Goal: Information Seeking & Learning: Learn about a topic

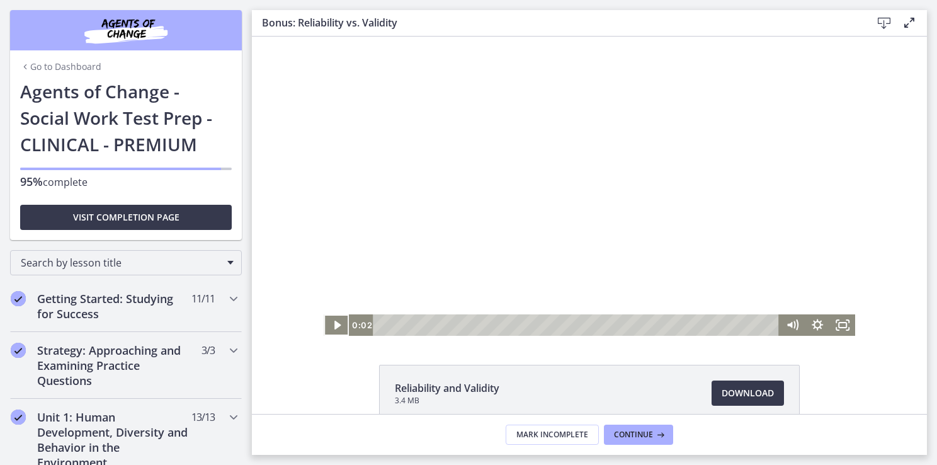
scroll to position [1000, 0]
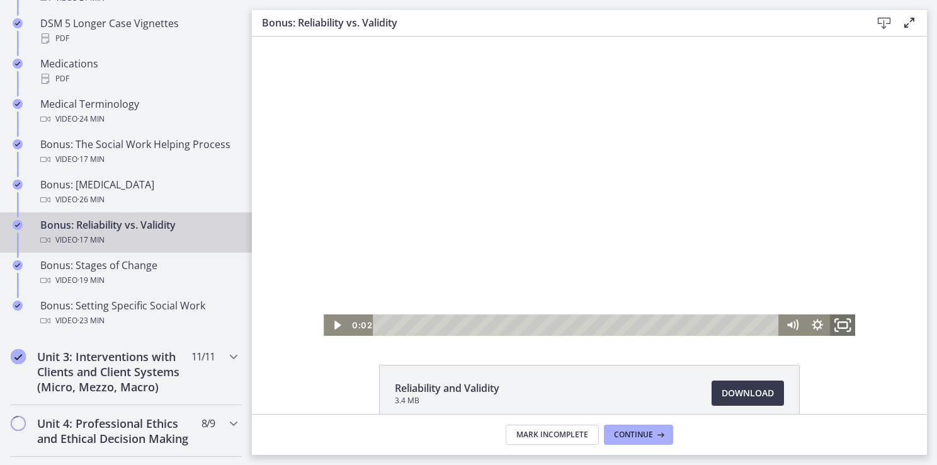
drag, startPoint x: 842, startPoint y: 322, endPoint x: 1096, endPoint y: 405, distance: 267.7
click at [842, 320] on icon "Fullscreen" at bounding box center [843, 325] width 30 height 26
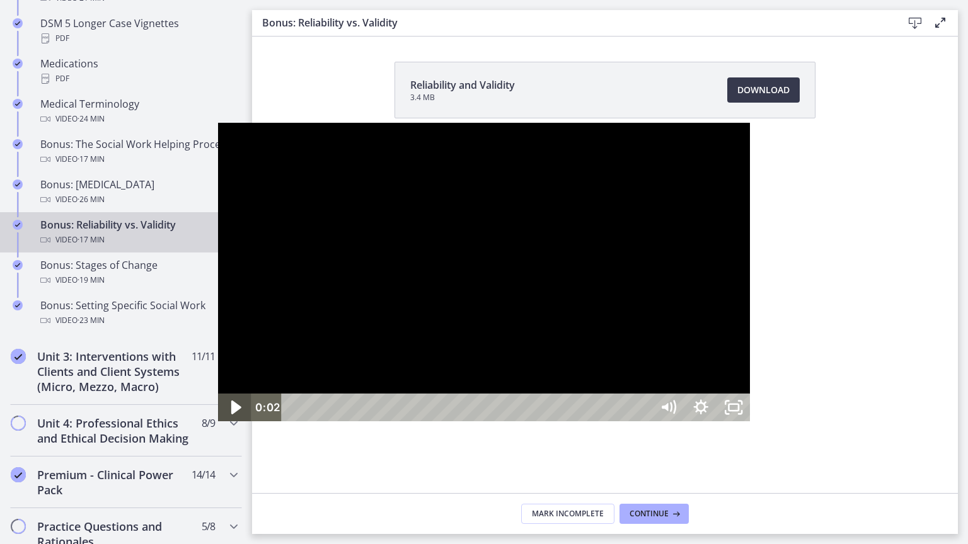
click at [216, 425] on icon "Play Video" at bounding box center [235, 407] width 39 height 33
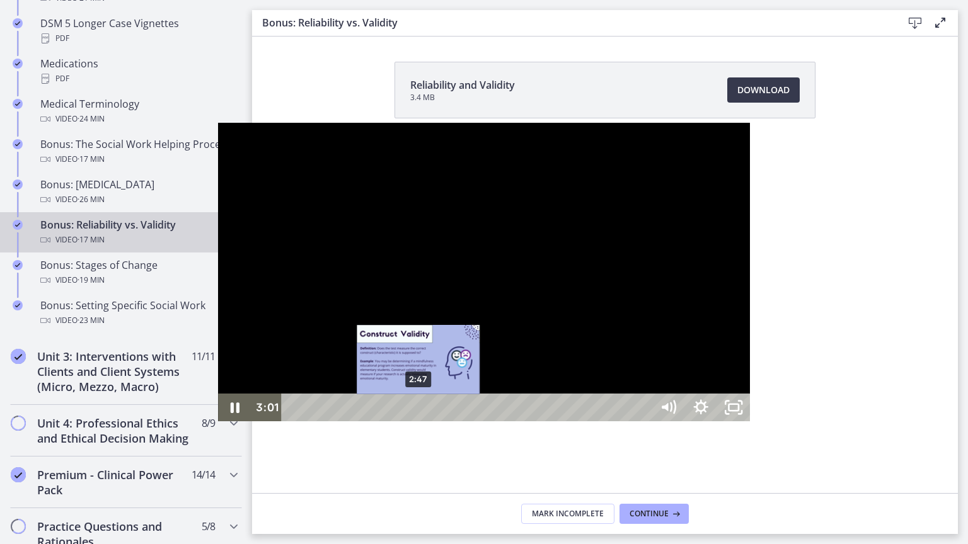
click at [294, 421] on div "2:47" at bounding box center [469, 408] width 350 height 28
click at [294, 421] on div "2:37" at bounding box center [469, 408] width 350 height 28
click at [294, 421] on div "2:26" at bounding box center [469, 408] width 350 height 28
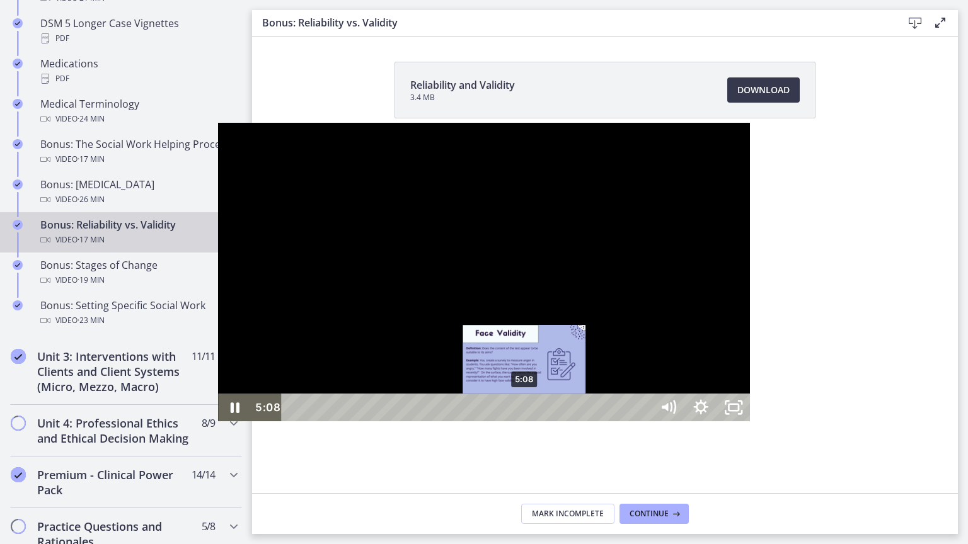
click at [307, 421] on div "5:08" at bounding box center [469, 408] width 350 height 28
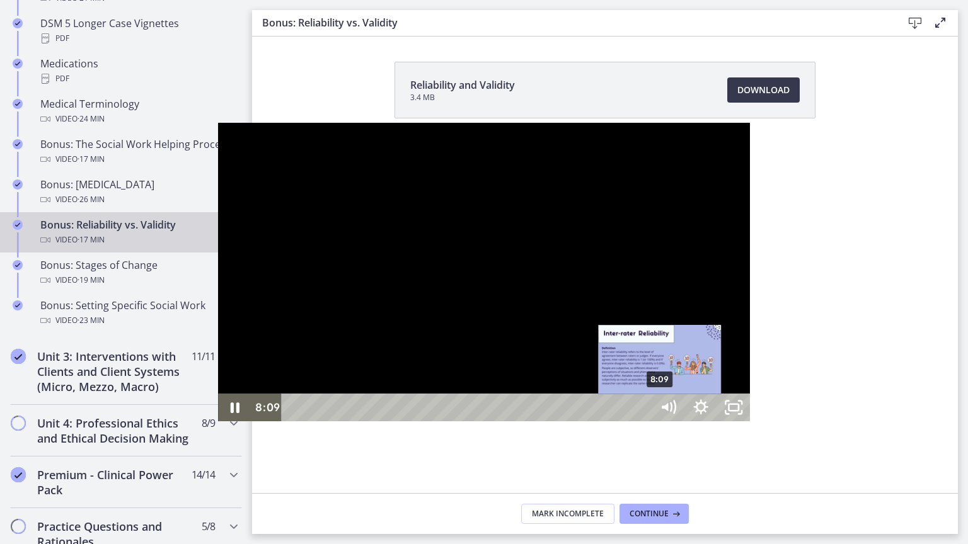
click at [443, 421] on div "8:09" at bounding box center [469, 408] width 350 height 28
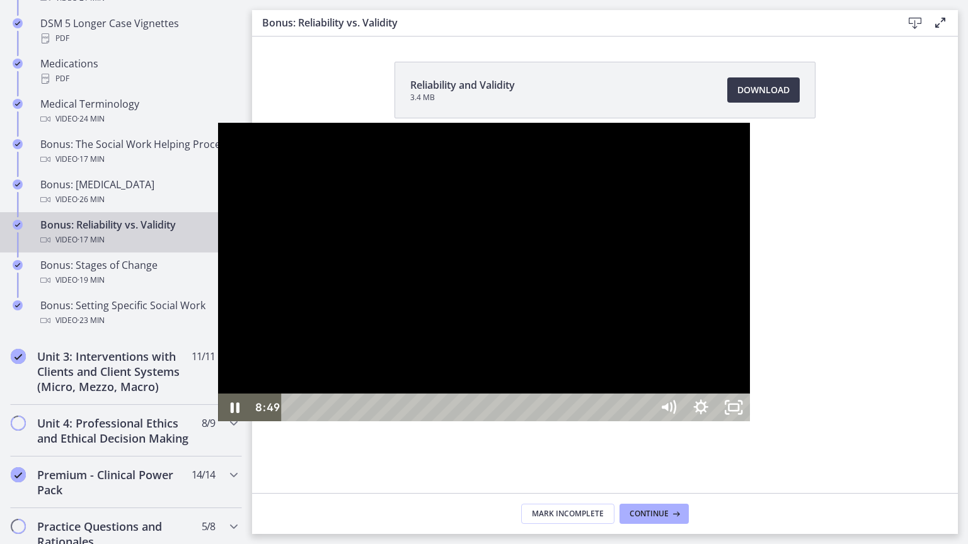
click at [218, 422] on div at bounding box center [484, 272] width 532 height 299
click at [753, 425] on icon "Unfullscreen" at bounding box center [733, 407] width 39 height 33
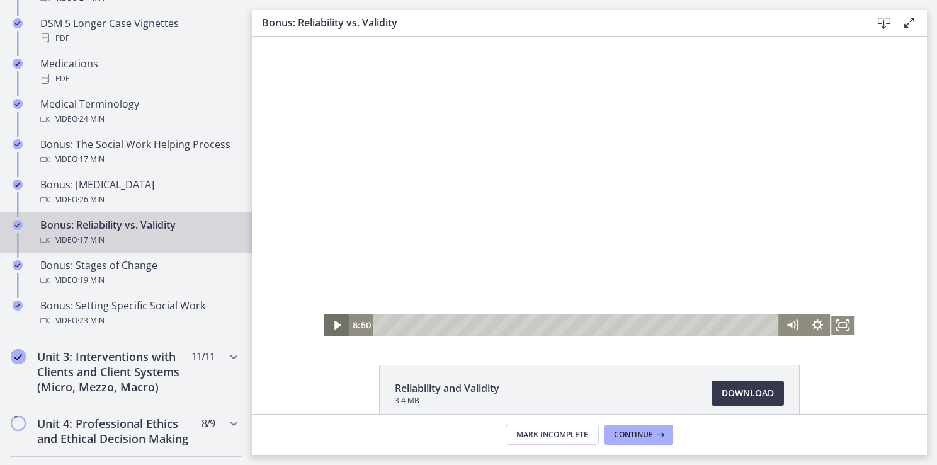
click at [334, 324] on icon "Play Video" at bounding box center [337, 325] width 6 height 9
click at [334, 324] on icon "Pause" at bounding box center [336, 325] width 7 height 8
click at [334, 324] on icon "Play Video" at bounding box center [338, 325] width 8 height 11
click at [334, 324] on icon "Pause" at bounding box center [336, 325] width 7 height 8
click at [334, 324] on icon "Play Video" at bounding box center [338, 325] width 8 height 11
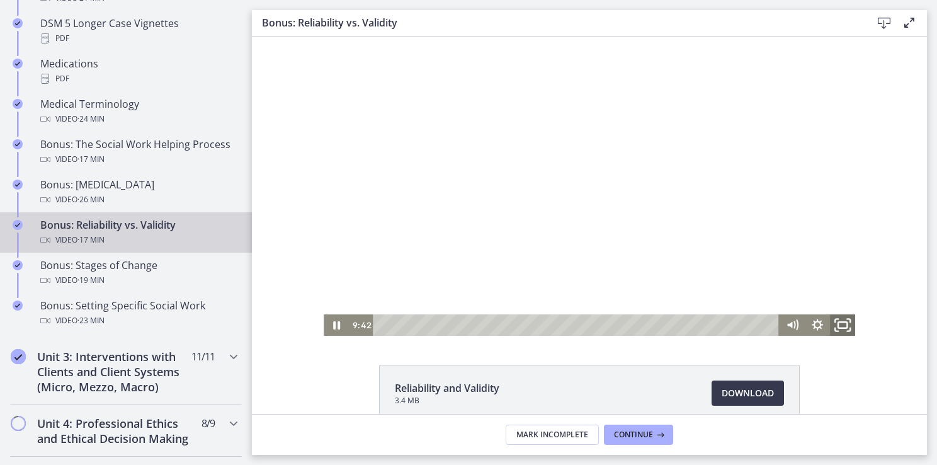
click at [846, 329] on icon "Fullscreen" at bounding box center [843, 325] width 30 height 26
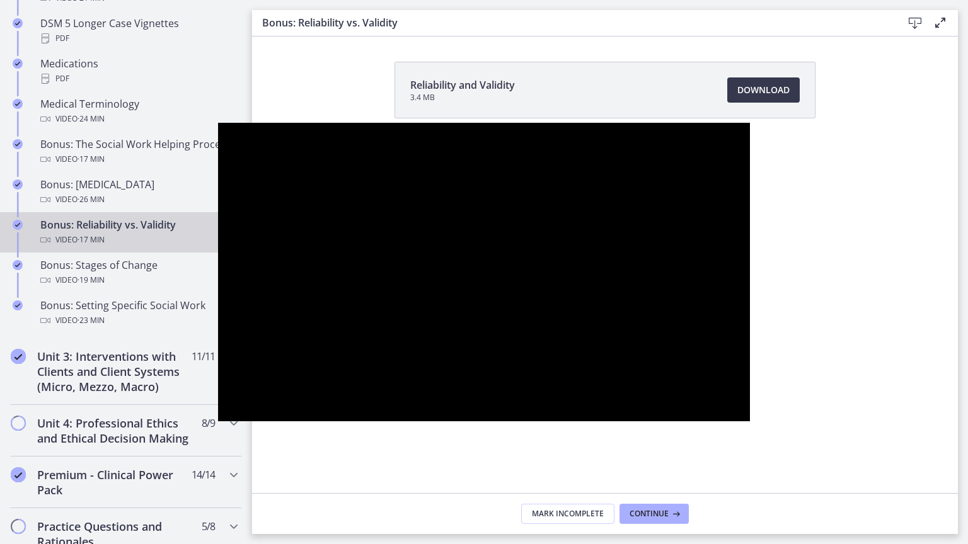
click at [750, 376] on div at bounding box center [484, 272] width 532 height 299
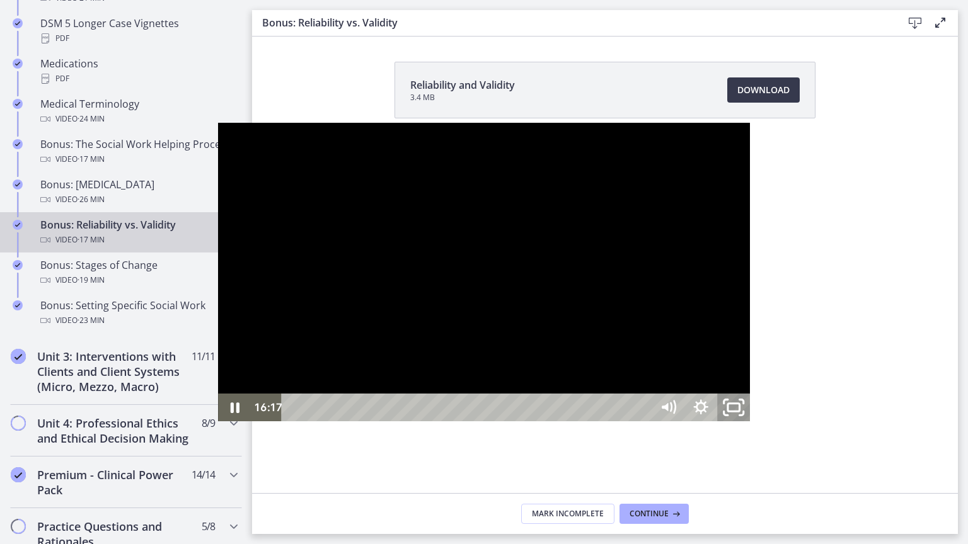
click at [753, 425] on icon "Unfullscreen" at bounding box center [733, 407] width 39 height 33
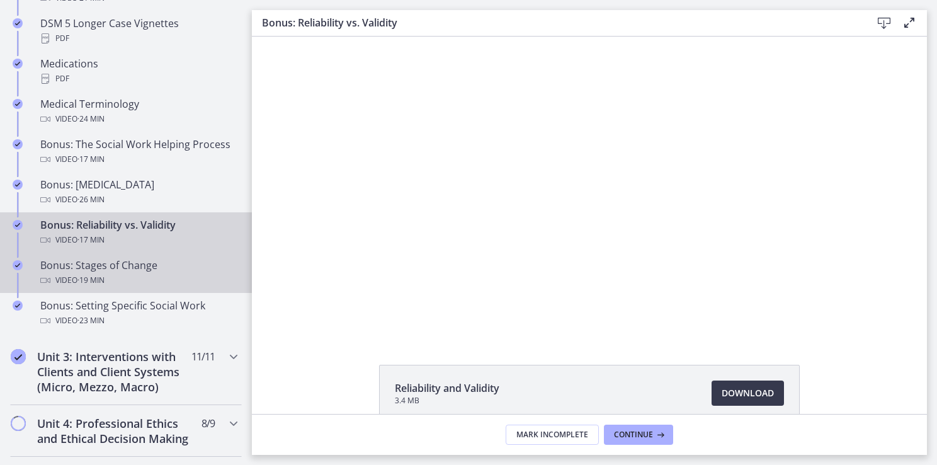
click at [126, 288] on div "Video · 19 min" at bounding box center [138, 280] width 197 height 15
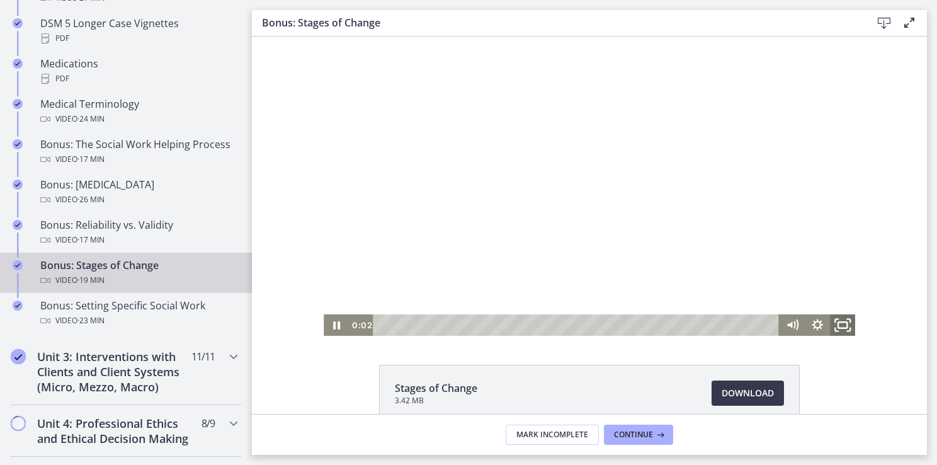
click at [838, 324] on icon "Fullscreen" at bounding box center [843, 325] width 30 height 26
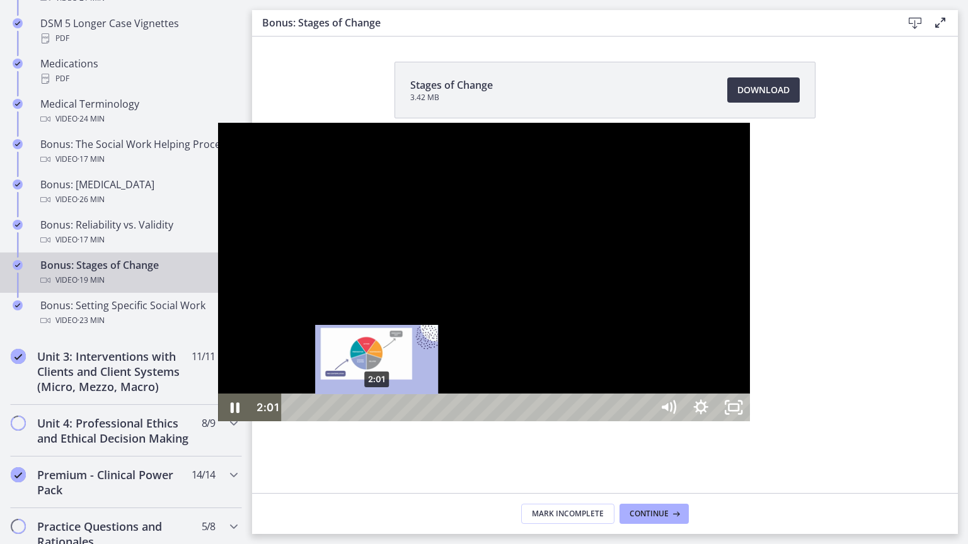
click at [294, 421] on div "2:01" at bounding box center [469, 408] width 350 height 28
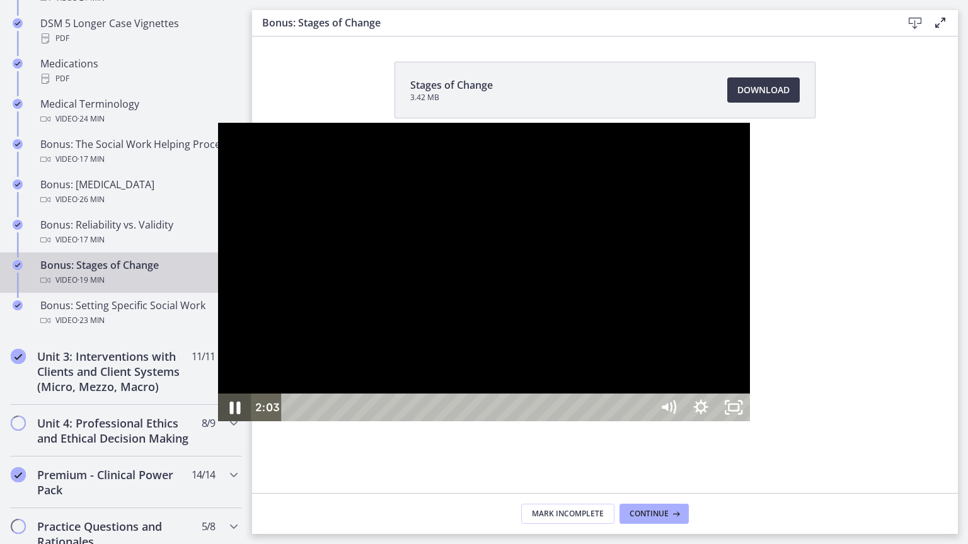
click at [215, 425] on icon "Pause" at bounding box center [234, 407] width 39 height 33
click at [231, 415] on icon "Play Video" at bounding box center [236, 408] width 10 height 14
click at [215, 425] on icon "Pause" at bounding box center [234, 407] width 39 height 33
click at [231, 413] on icon "Play Video" at bounding box center [235, 407] width 8 height 11
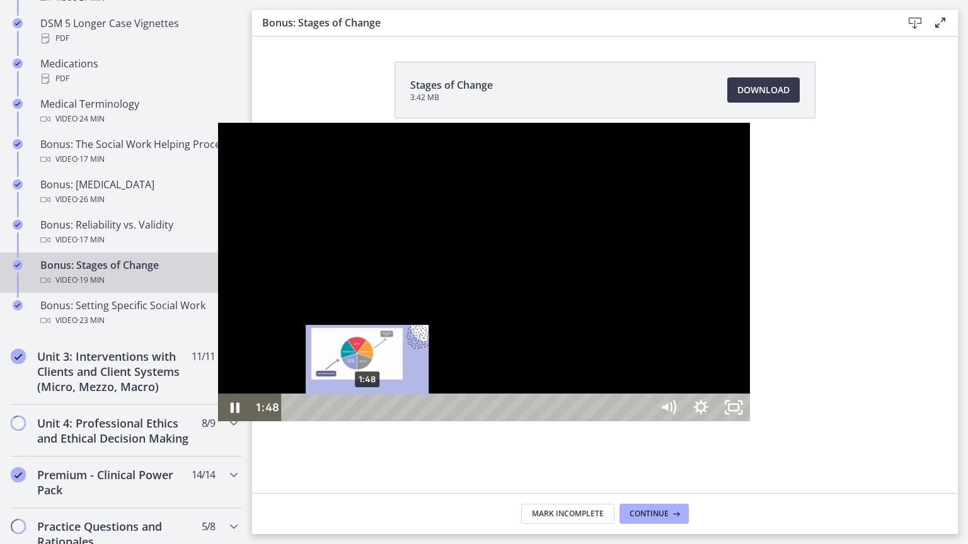
click at [294, 421] on div "1:48" at bounding box center [469, 408] width 350 height 28
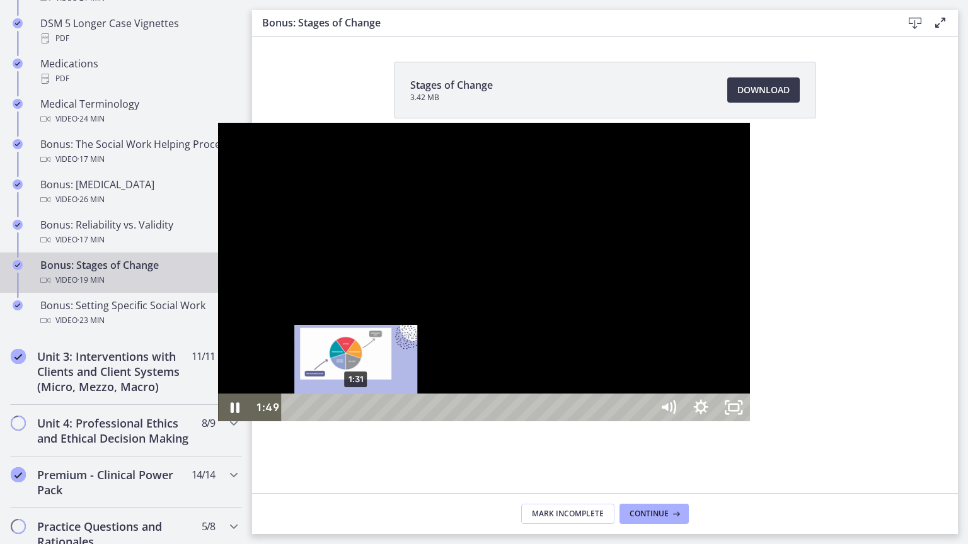
click at [294, 421] on div "1:31" at bounding box center [469, 408] width 350 height 28
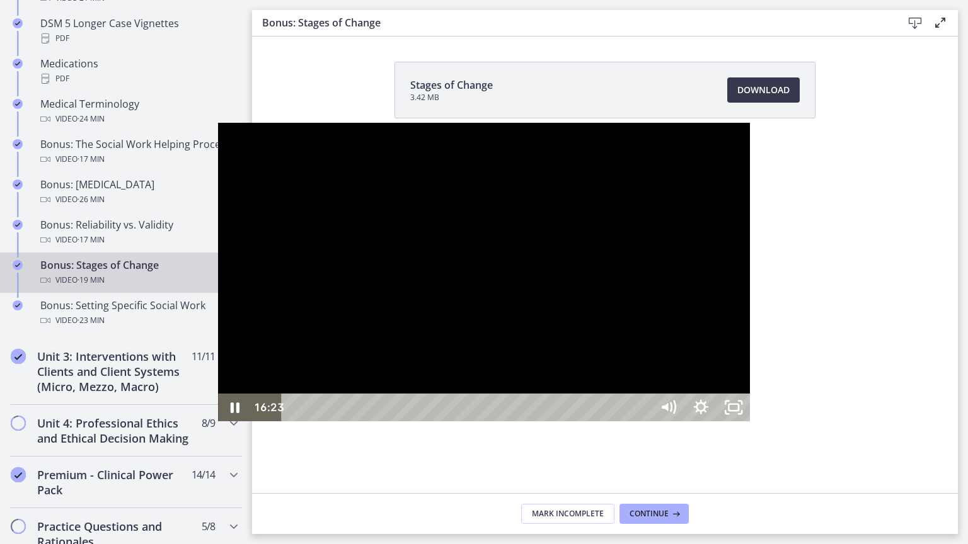
click at [218, 422] on div at bounding box center [484, 272] width 532 height 299
click at [219, 421] on icon "Play Video" at bounding box center [235, 408] width 33 height 28
click at [218, 421] on icon "Pause" at bounding box center [234, 408] width 33 height 28
click at [219, 421] on icon "Play Video" at bounding box center [235, 408] width 33 height 28
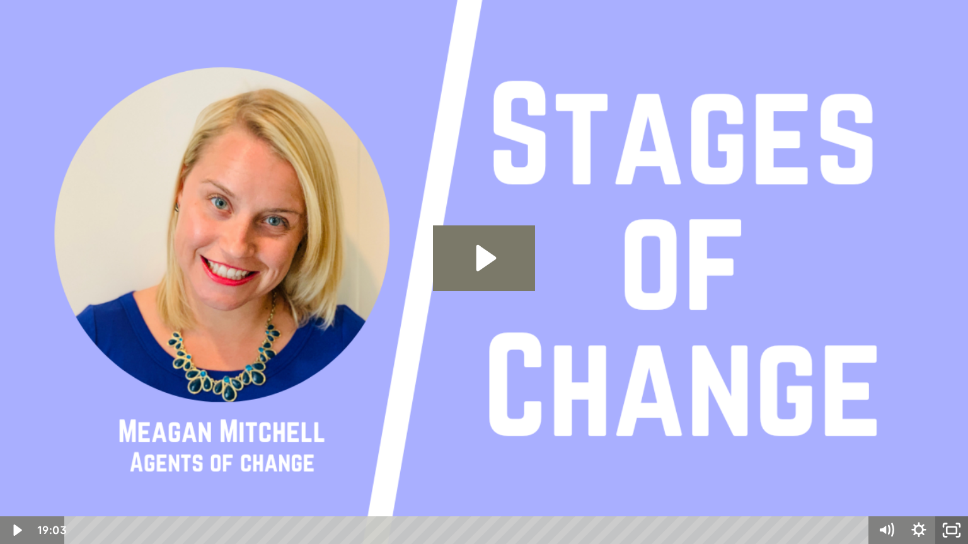
click at [937, 464] on icon "Fullscreen" at bounding box center [951, 531] width 33 height 28
click at [937, 464] on icon "Unfullscreen" at bounding box center [951, 530] width 39 height 33
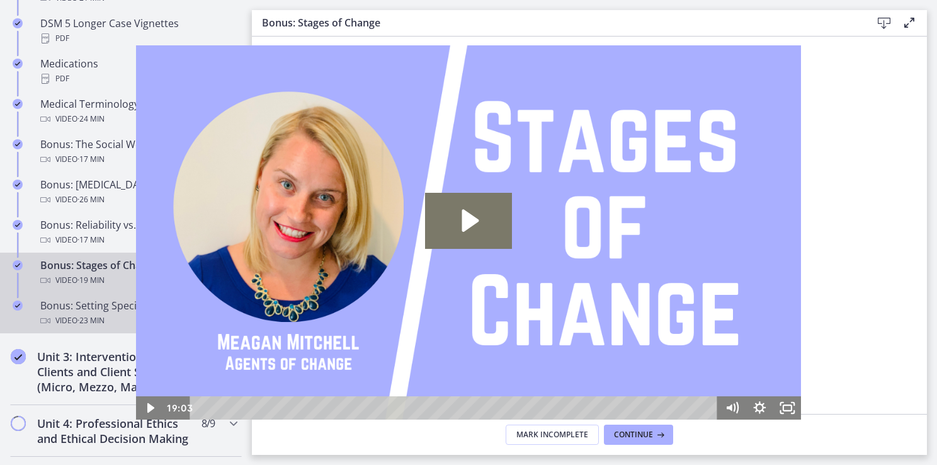
click at [112, 328] on div "Video · 23 min" at bounding box center [138, 320] width 197 height 15
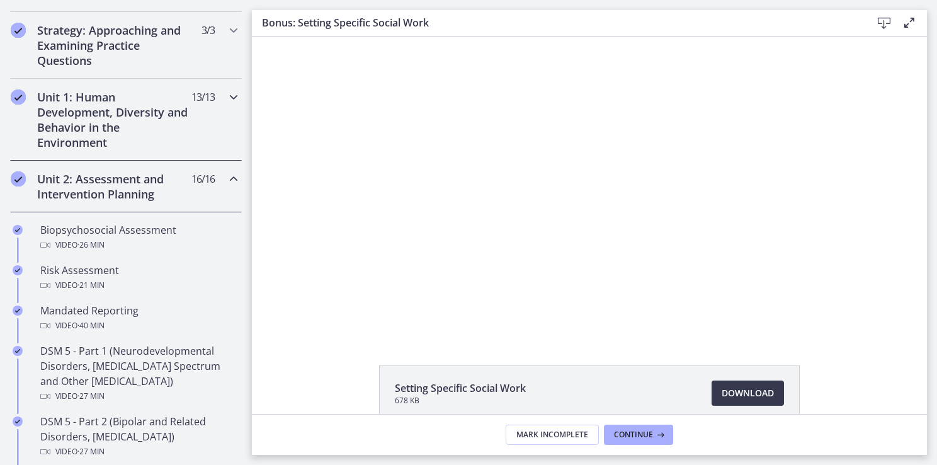
scroll to position [324, 0]
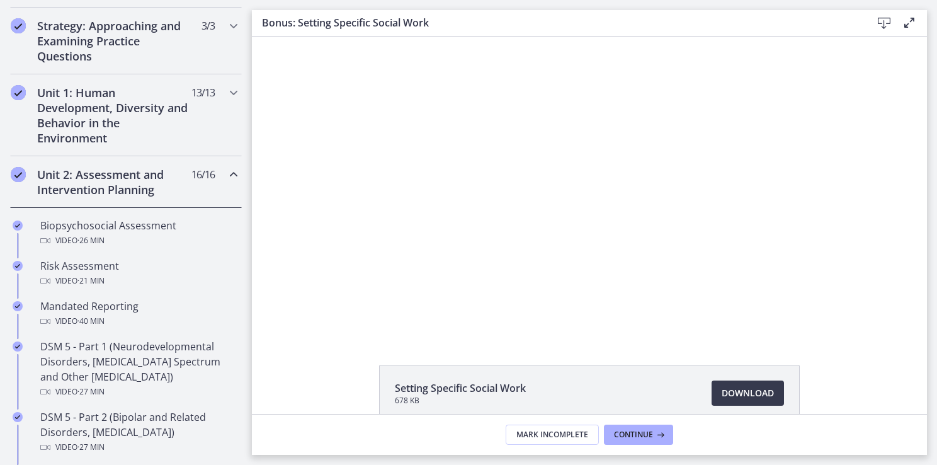
click at [226, 178] on icon "Chapters" at bounding box center [233, 174] width 15 height 15
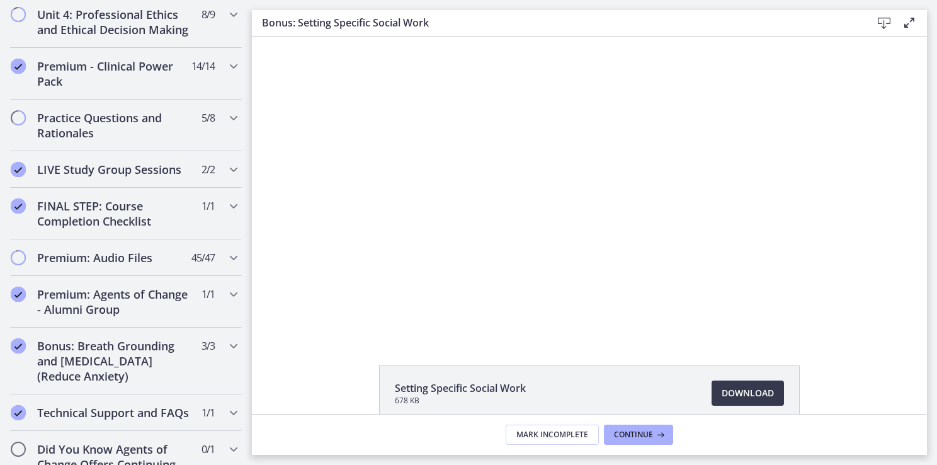
drag, startPoint x: 247, startPoint y: 157, endPoint x: 10, endPoint y: 234, distance: 249.0
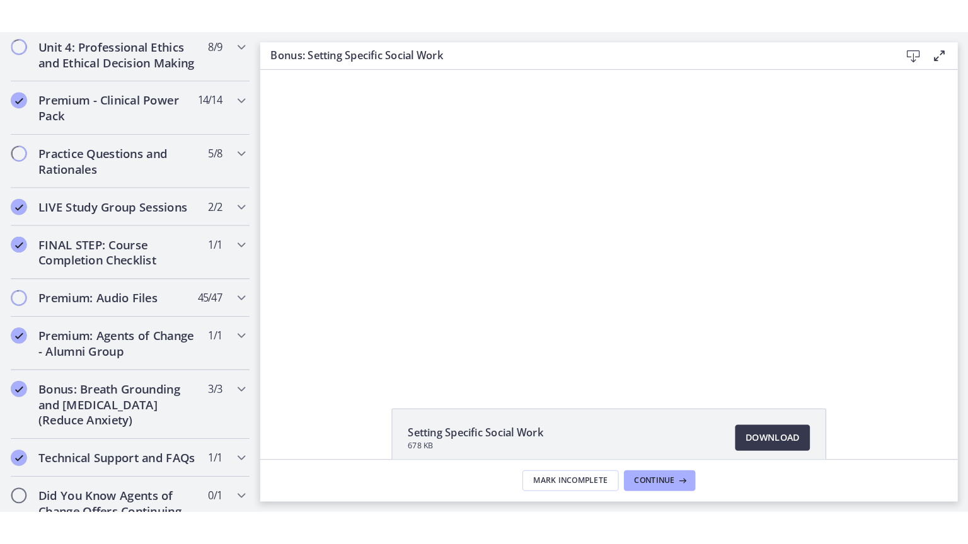
scroll to position [617, 0]
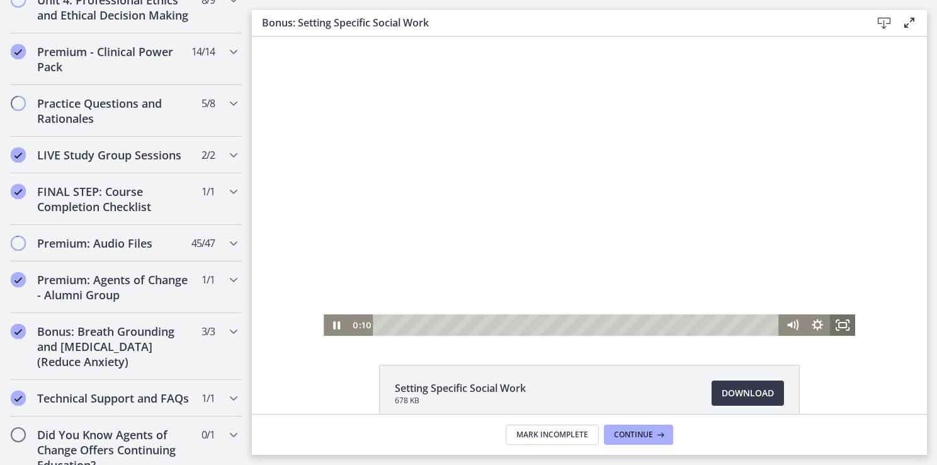
click at [837, 328] on icon "Fullscreen" at bounding box center [842, 324] width 25 height 21
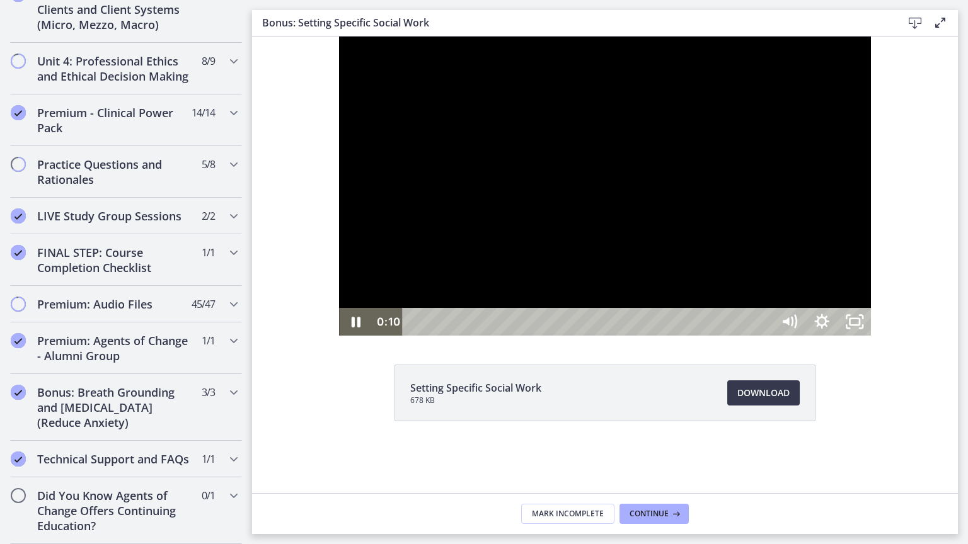
scroll to position [582, 0]
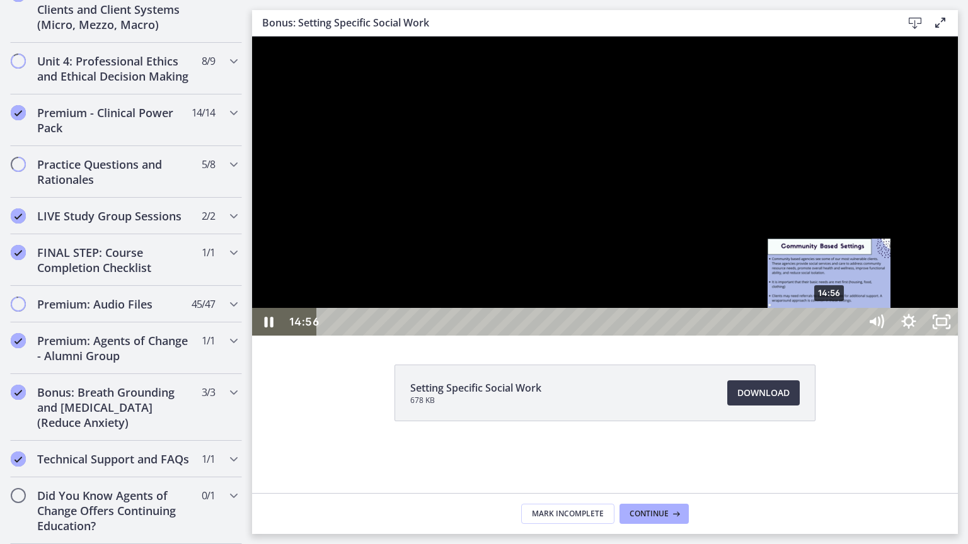
click at [830, 336] on div "14:56" at bounding box center [589, 322] width 523 height 28
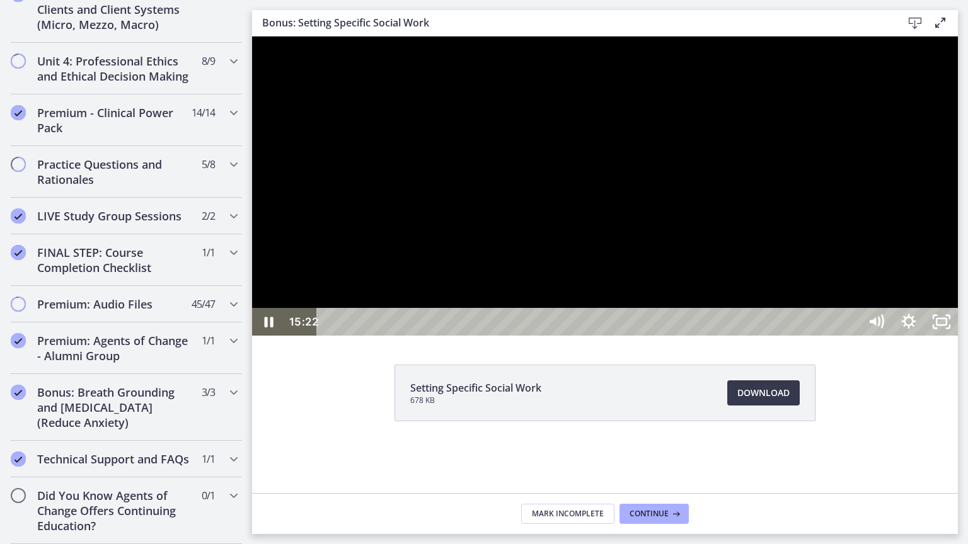
click at [937, 336] on div at bounding box center [605, 186] width 706 height 299
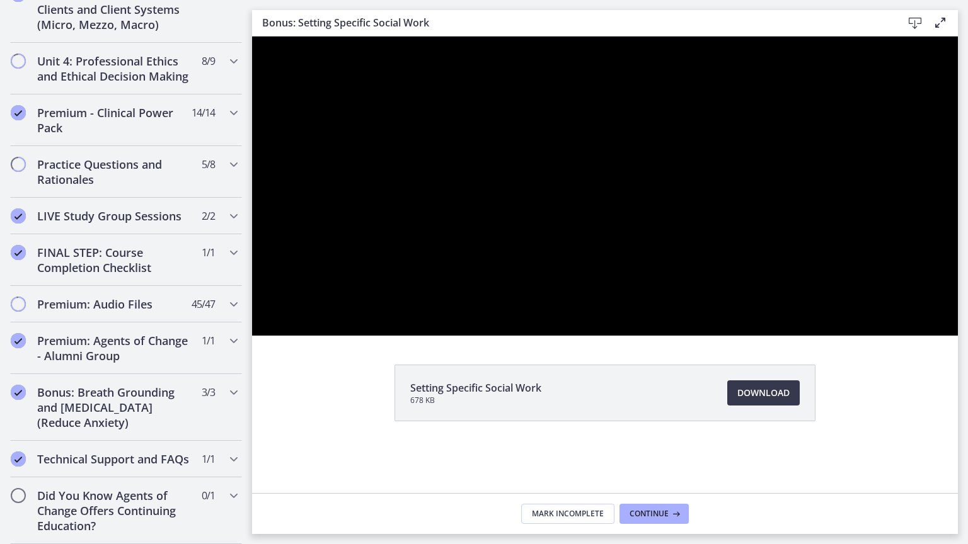
click at [937, 336] on div at bounding box center [605, 186] width 706 height 299
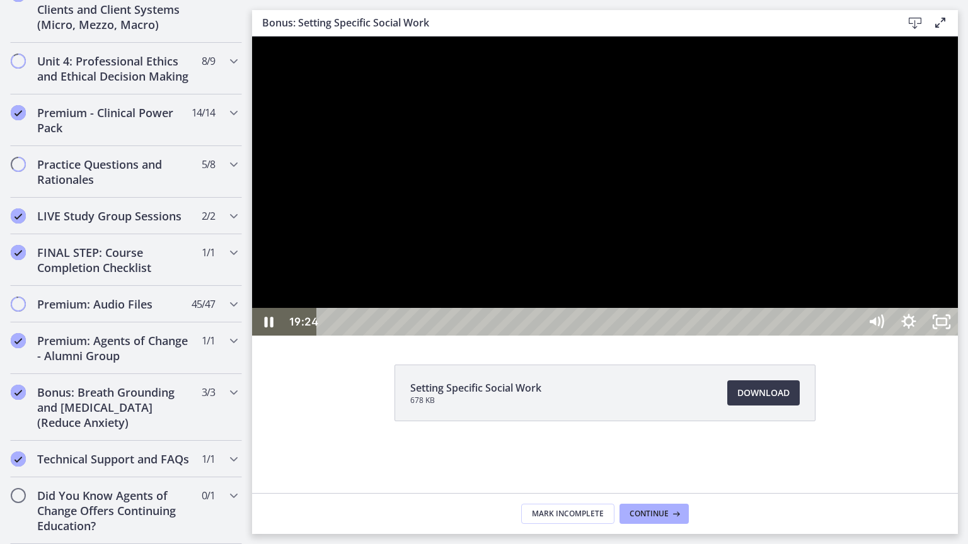
click at [776, 281] on div at bounding box center [605, 186] width 706 height 299
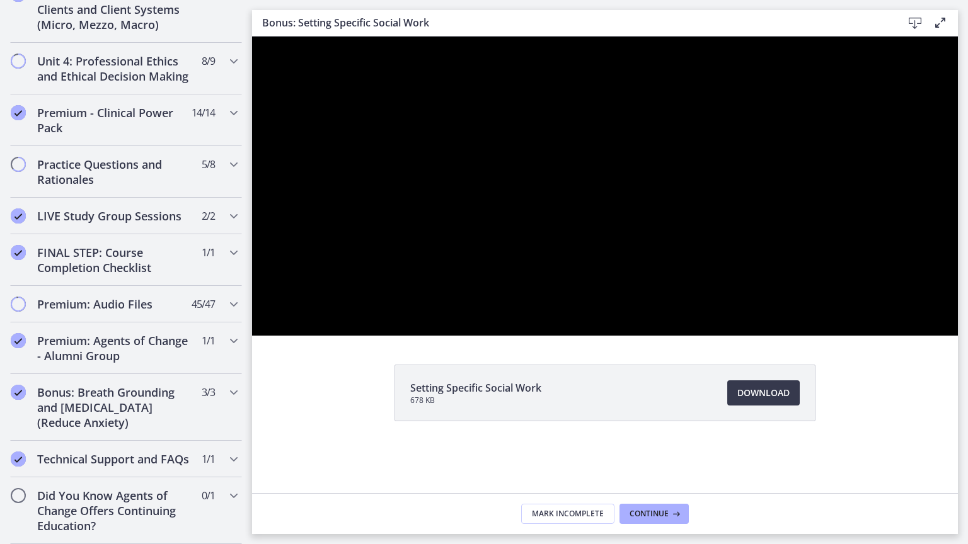
click at [776, 281] on div at bounding box center [605, 186] width 706 height 299
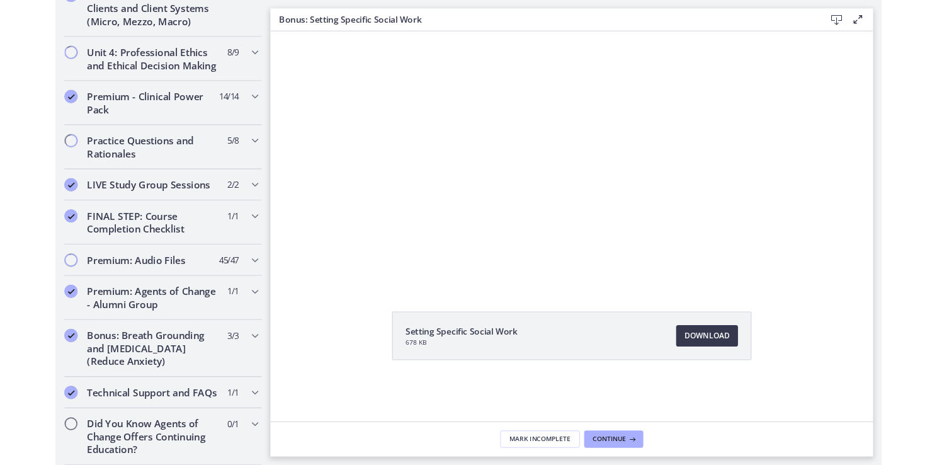
scroll to position [0, 0]
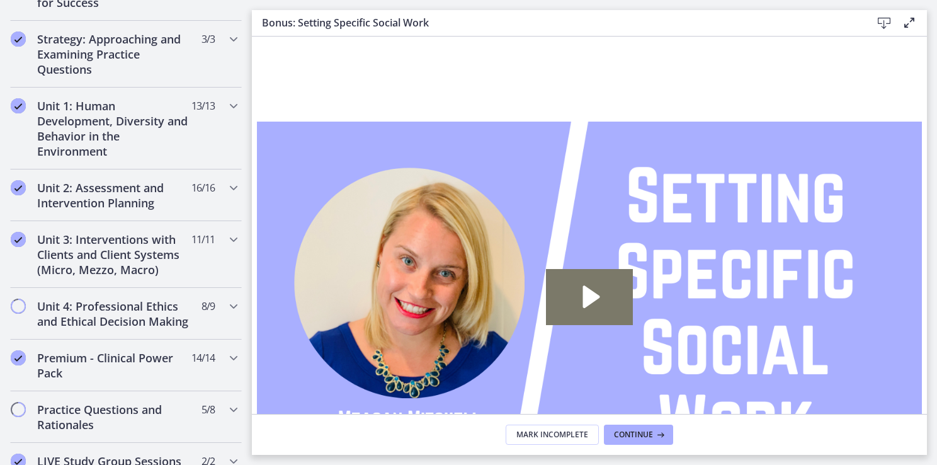
scroll to position [314, 0]
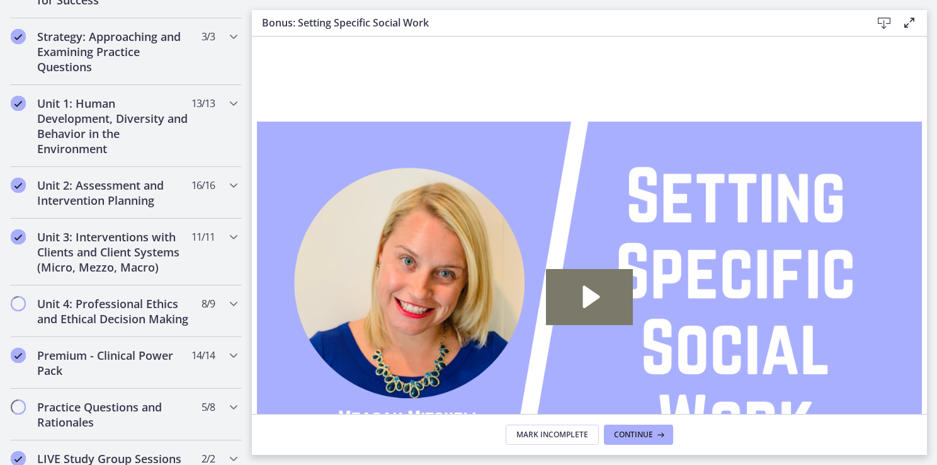
drag, startPoint x: 248, startPoint y: 290, endPoint x: 8, endPoint y: 136, distance: 285.0
